Goal: Task Accomplishment & Management: Manage account settings

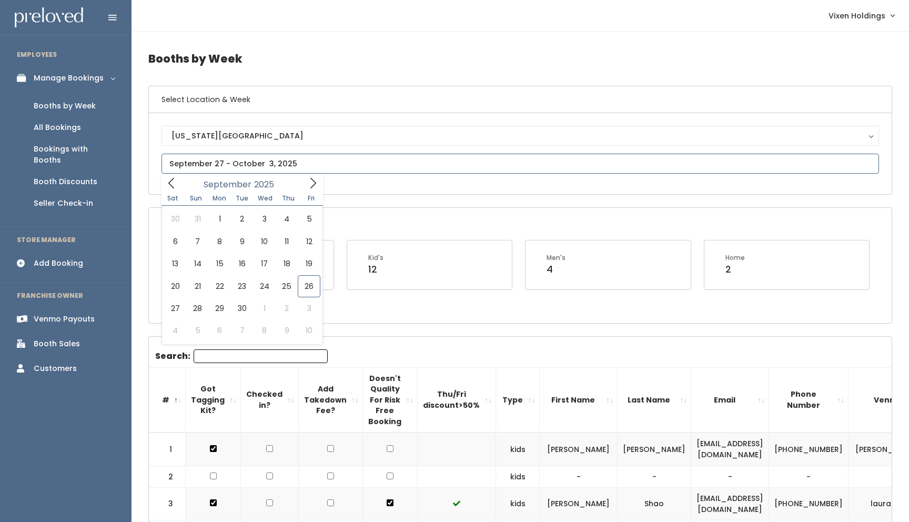
click at [256, 157] on input "text" at bounding box center [519, 164] width 717 height 20
type input "[DATE] to [DATE]"
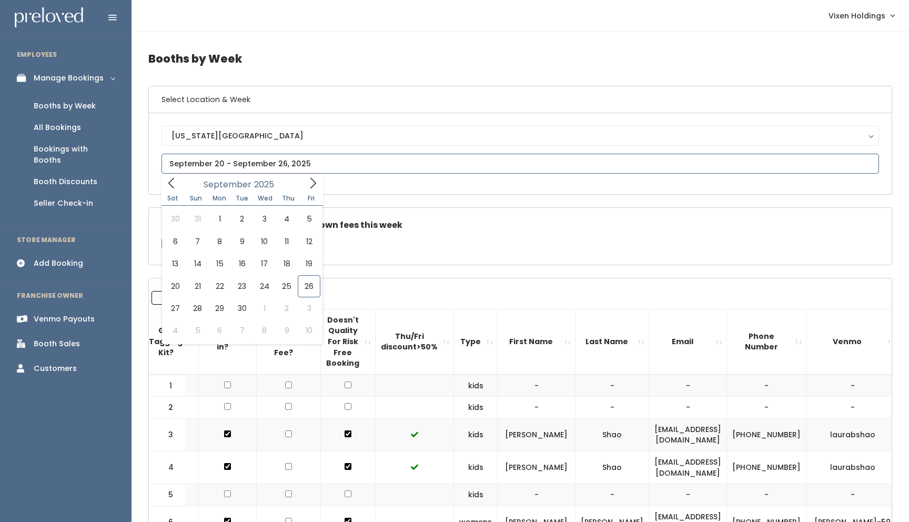
click at [235, 161] on input "text" at bounding box center [519, 164] width 717 height 20
type input "September 27 to October 3"
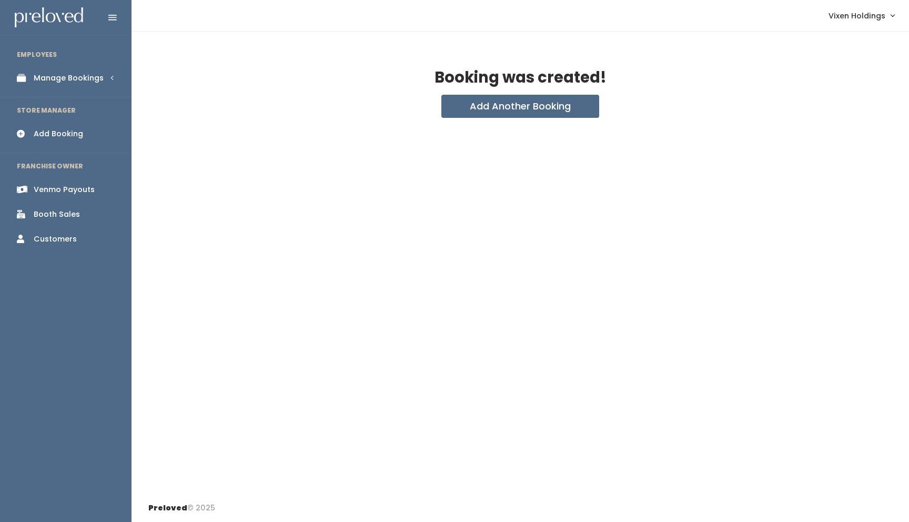
click at [64, 217] on div "Booth Sales" at bounding box center [57, 214] width 46 height 11
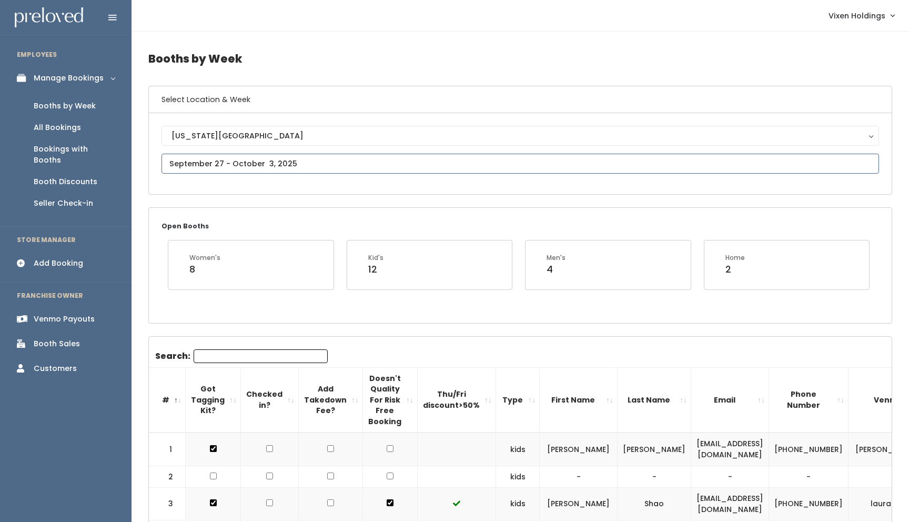
click at [240, 161] on input "text" at bounding box center [519, 164] width 717 height 20
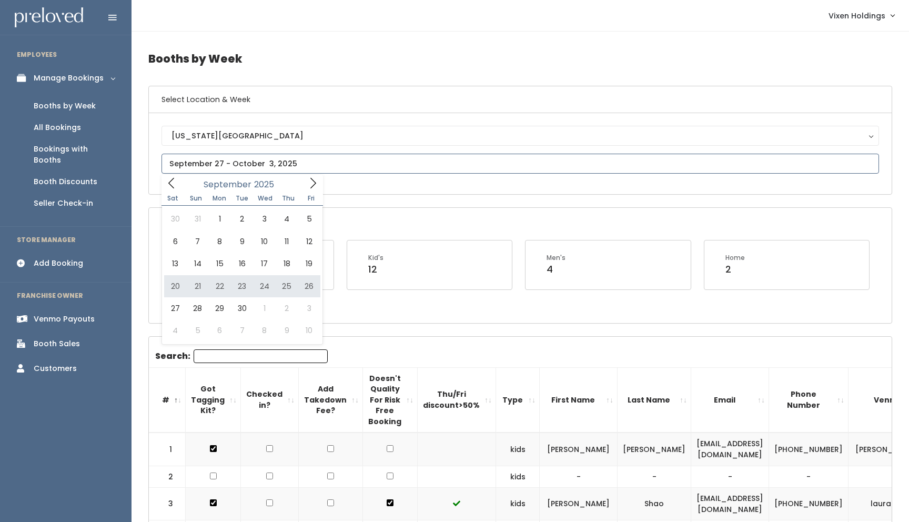
type input "September 20 to September 26"
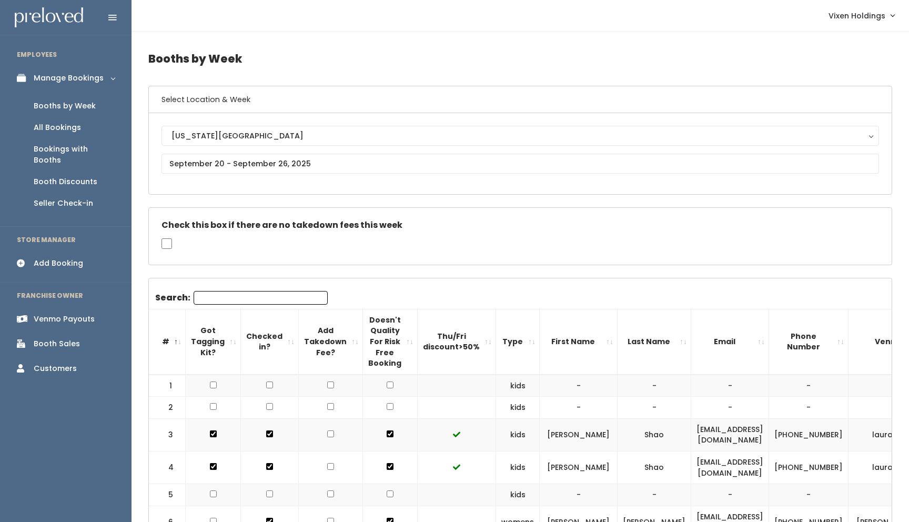
click at [64, 338] on div "Booth Sales" at bounding box center [57, 343] width 46 height 11
